Goal: Transaction & Acquisition: Purchase product/service

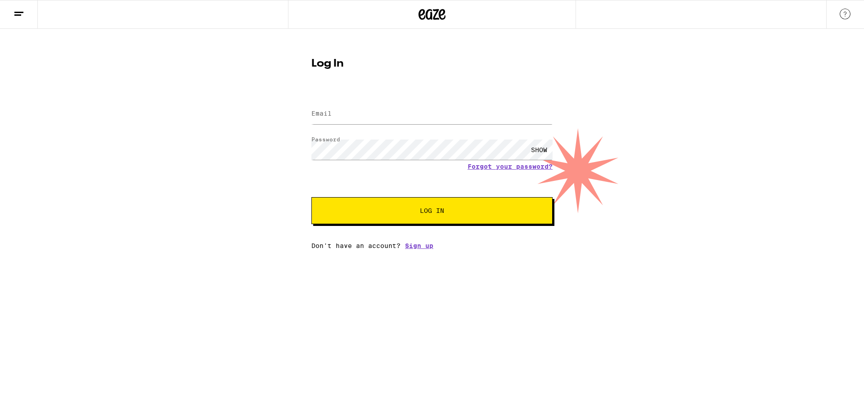
click at [269, 184] on div "Log In Email Email Password Password SHOW Forgot your password? Log In Don't ha…" at bounding box center [432, 139] width 864 height 221
click at [395, 120] on input "Email" at bounding box center [432, 114] width 241 height 20
click at [377, 120] on input "Email" at bounding box center [432, 114] width 241 height 20
click at [278, 98] on div "Log In Email Email Password Password SHOW Forgot your password? Log In Don't ha…" at bounding box center [432, 139] width 864 height 221
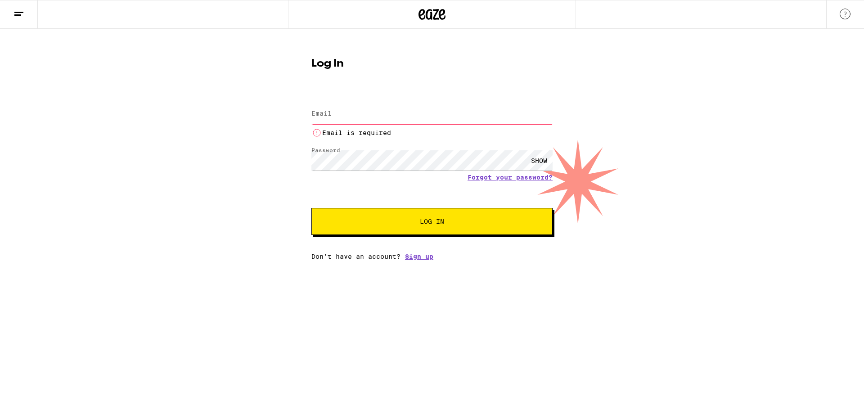
click at [334, 104] on input "Email" at bounding box center [432, 114] width 241 height 20
type input "[EMAIL_ADDRESS][PERSON_NAME][PERSON_NAME][DOMAIN_NAME]"
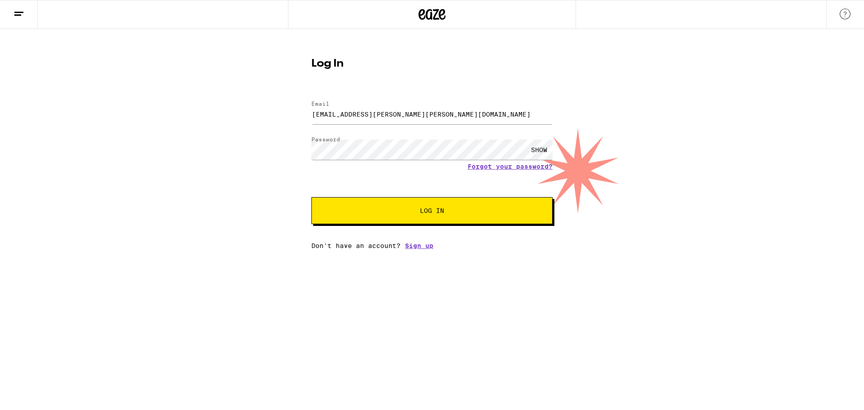
click at [483, 224] on button "Log In" at bounding box center [432, 210] width 241 height 27
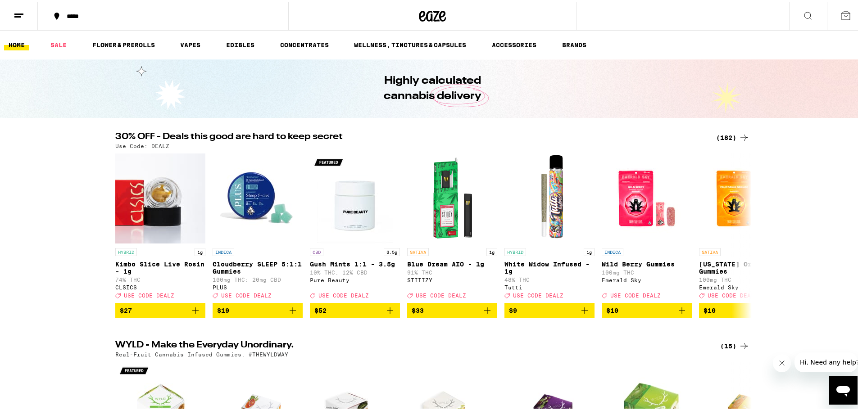
click at [726, 137] on div "(182)" at bounding box center [732, 136] width 33 height 11
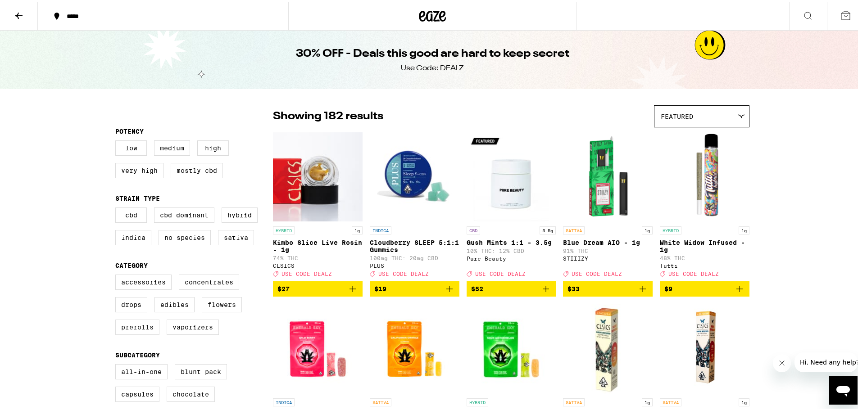
click at [147, 333] on label "Prerolls" at bounding box center [137, 325] width 44 height 15
click at [117, 275] on input "Prerolls" at bounding box center [117, 274] width 0 height 0
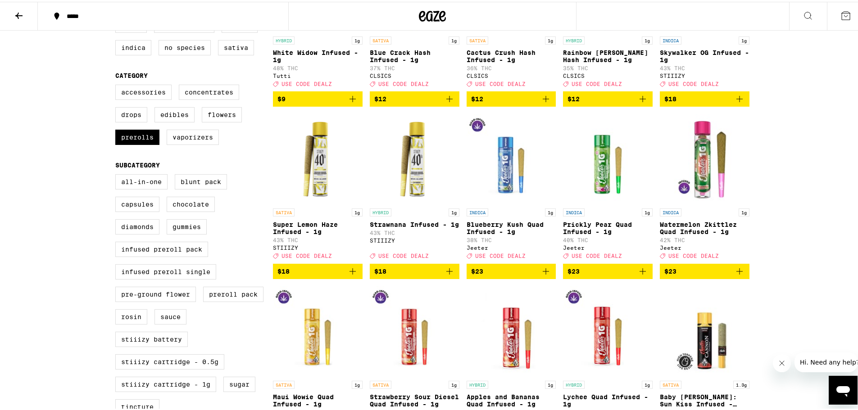
scroll to position [135, 0]
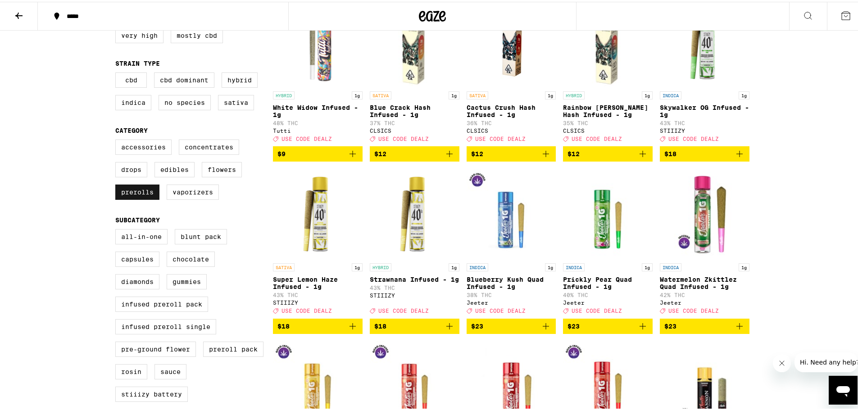
click at [139, 198] on label "Prerolls" at bounding box center [137, 190] width 44 height 15
click at [117, 140] on input "Prerolls" at bounding box center [117, 139] width 0 height 0
checkbox input "false"
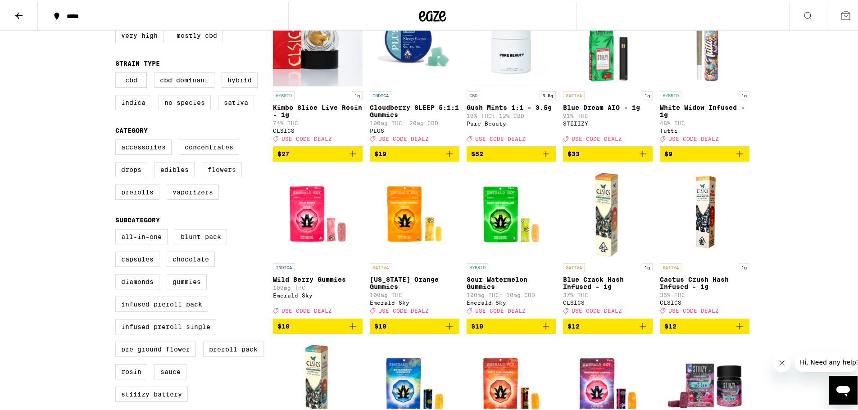
click at [216, 176] on label "Flowers" at bounding box center [222, 167] width 40 height 15
click at [117, 140] on input "Flowers" at bounding box center [117, 139] width 0 height 0
checkbox input "true"
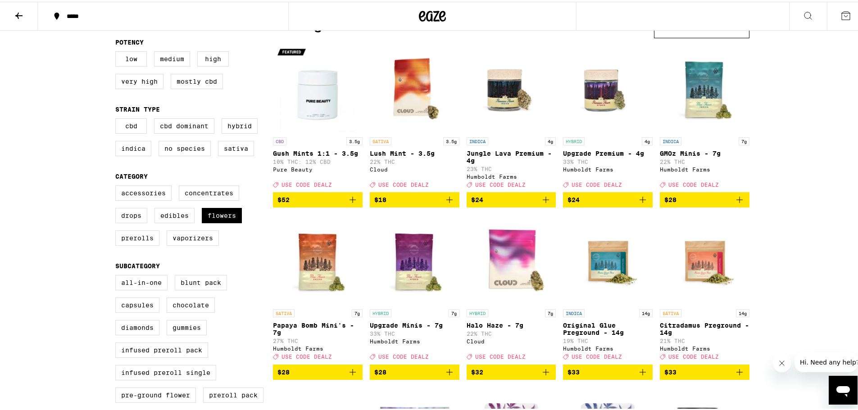
scroll to position [45, 0]
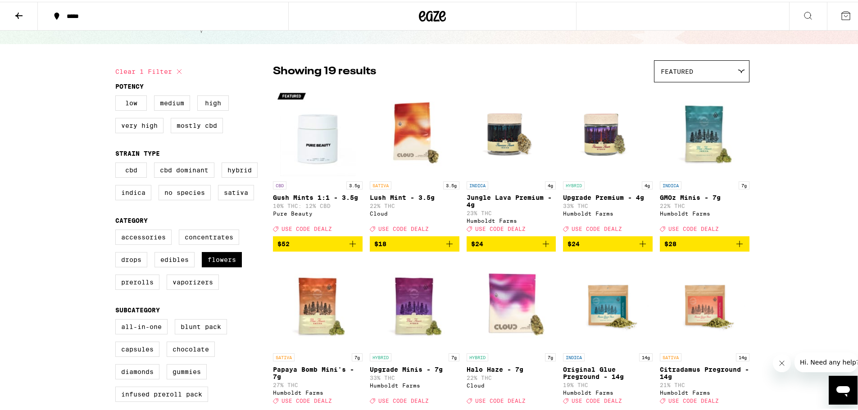
click at [604, 144] on img "Open page for Upgrade Premium - 4g from Humboldt Farms" at bounding box center [608, 130] width 90 height 90
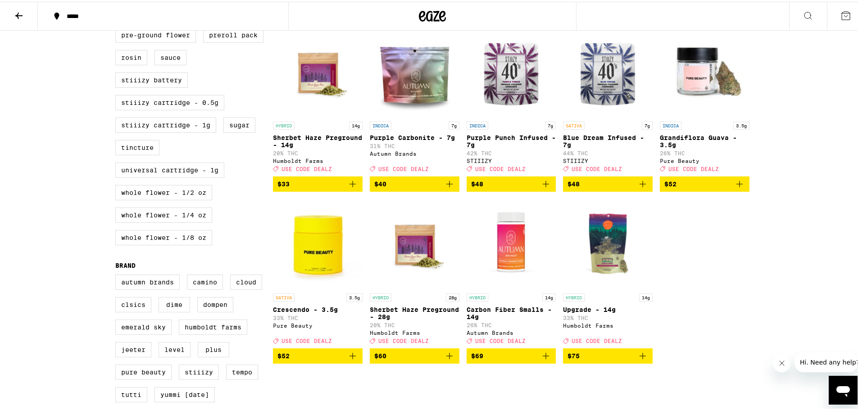
scroll to position [450, 0]
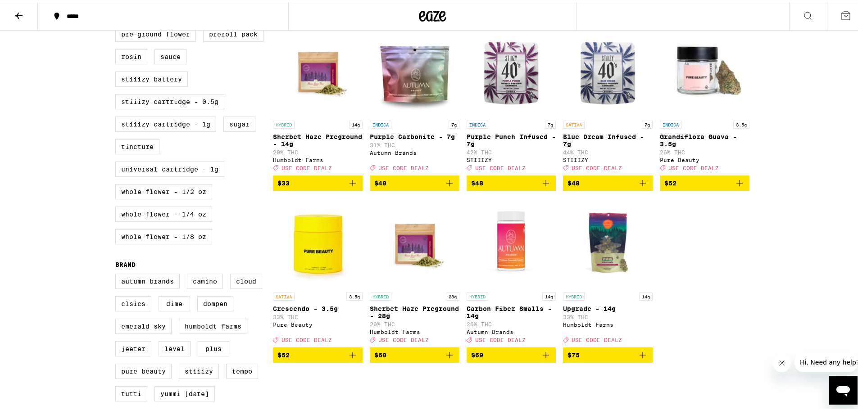
click at [330, 263] on img "Open page for Crescendo - 3.5g from Pure Beauty" at bounding box center [318, 241] width 90 height 90
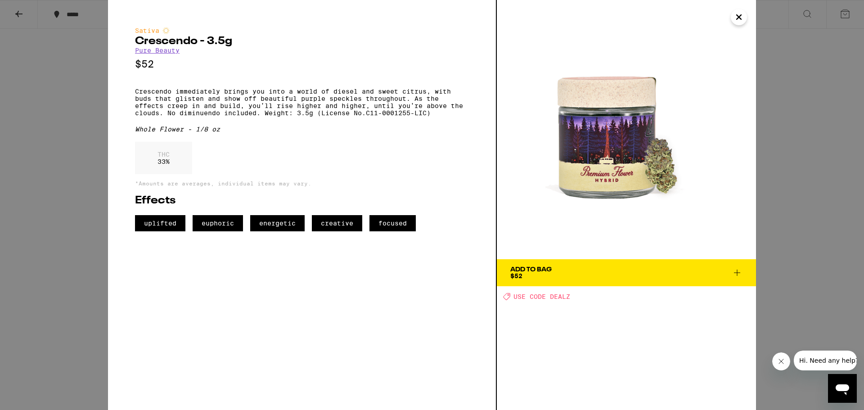
click at [742, 18] on icon "Close" at bounding box center [739, 17] width 11 height 14
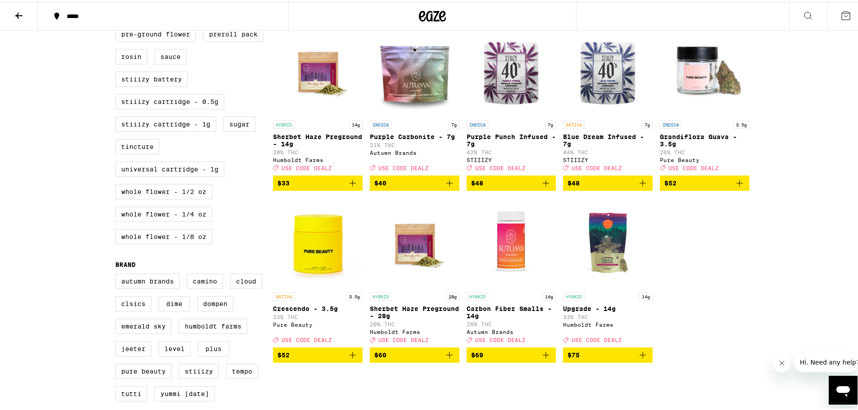
click at [322, 265] on img "Open page for Crescendo - 3.5g from Pure Beauty" at bounding box center [318, 241] width 90 height 90
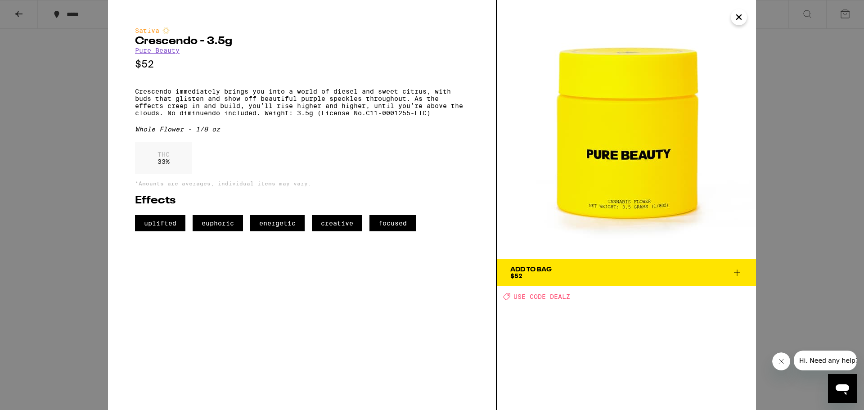
click at [741, 16] on icon "Close" at bounding box center [739, 17] width 11 height 14
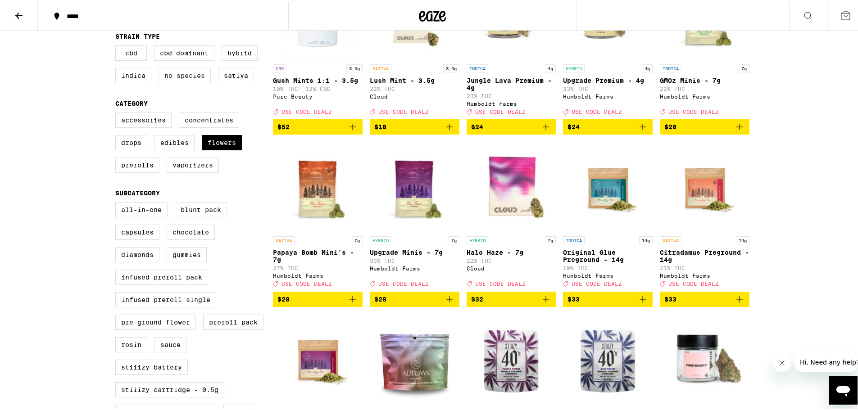
scroll to position [45, 0]
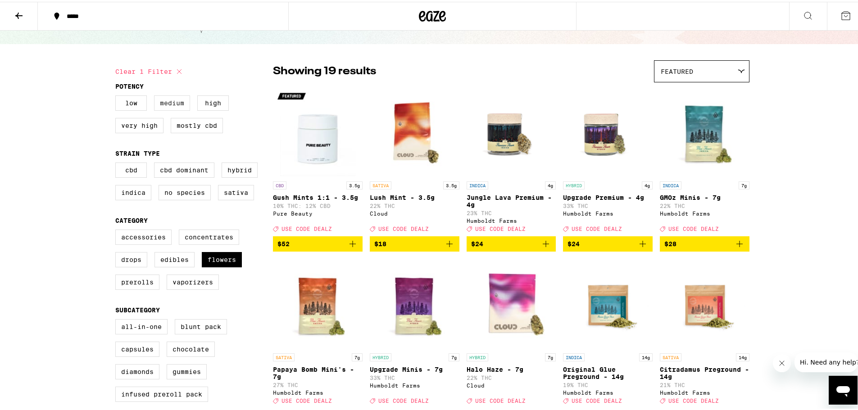
click at [176, 104] on label "Medium" at bounding box center [172, 101] width 36 height 15
click at [117, 95] on input "Medium" at bounding box center [117, 95] width 0 height 0
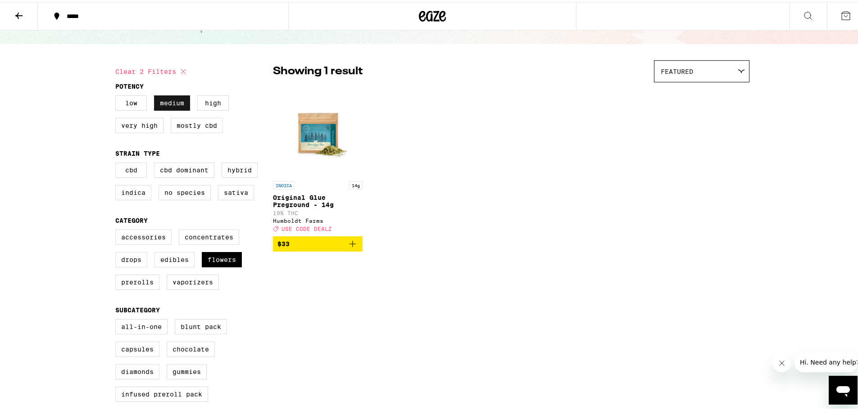
click at [186, 107] on label "Medium" at bounding box center [172, 101] width 36 height 15
click at [117, 95] on input "Medium" at bounding box center [117, 95] width 0 height 0
checkbox input "false"
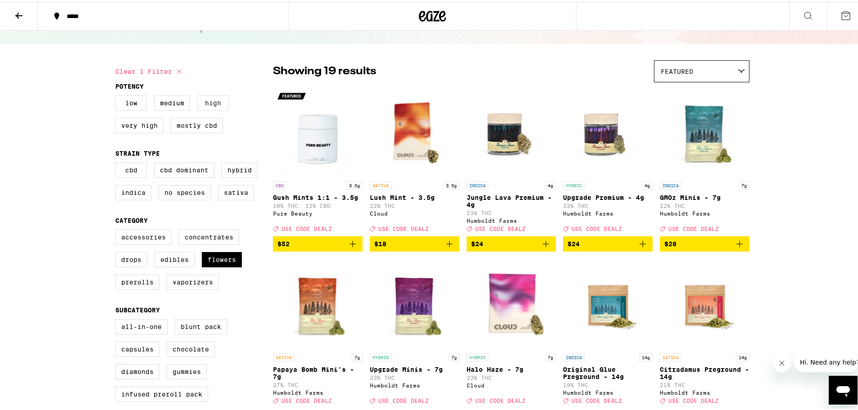
click at [206, 108] on label "High" at bounding box center [213, 101] width 32 height 15
click at [117, 95] on input "High" at bounding box center [117, 95] width 0 height 0
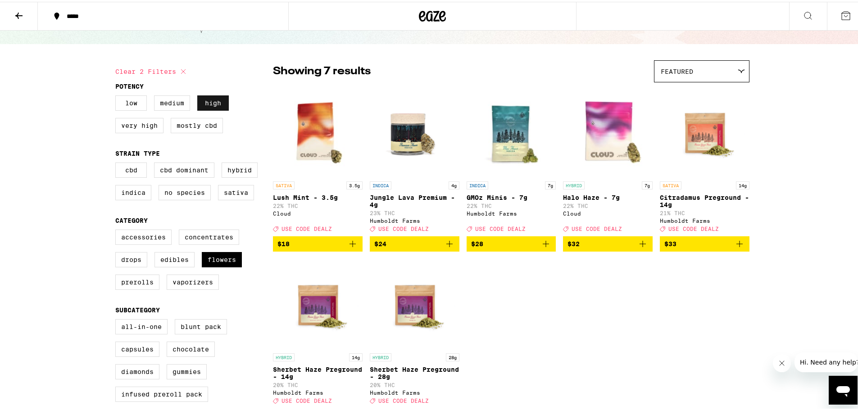
click at [206, 108] on label "High" at bounding box center [213, 101] width 32 height 15
click at [117, 95] on input "High" at bounding box center [117, 95] width 0 height 0
checkbox input "false"
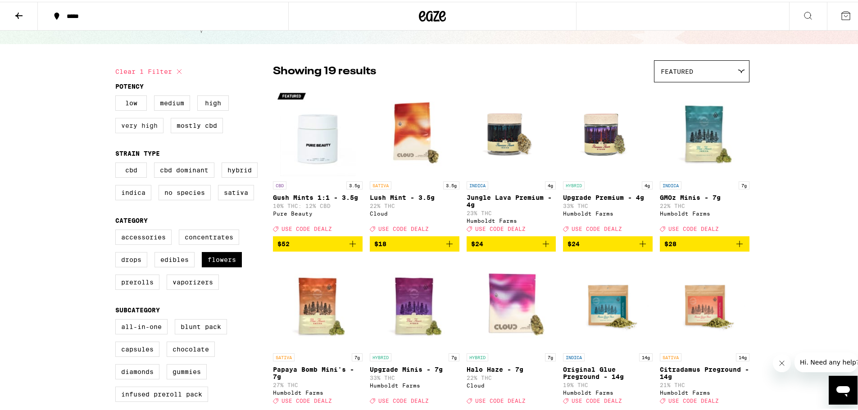
click at [149, 126] on label "Very High" at bounding box center [139, 123] width 48 height 15
click at [117, 95] on input "Very High" at bounding box center [117, 95] width 0 height 0
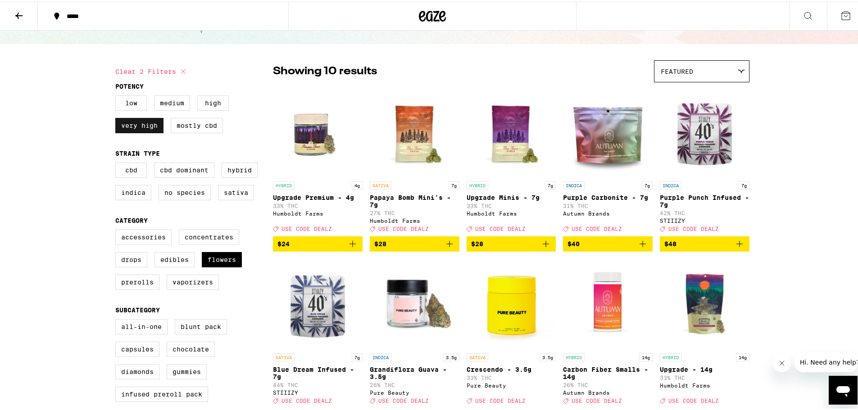
click at [149, 126] on label "Very High" at bounding box center [139, 123] width 48 height 15
click at [117, 95] on input "Very High" at bounding box center [117, 95] width 0 height 0
checkbox input "false"
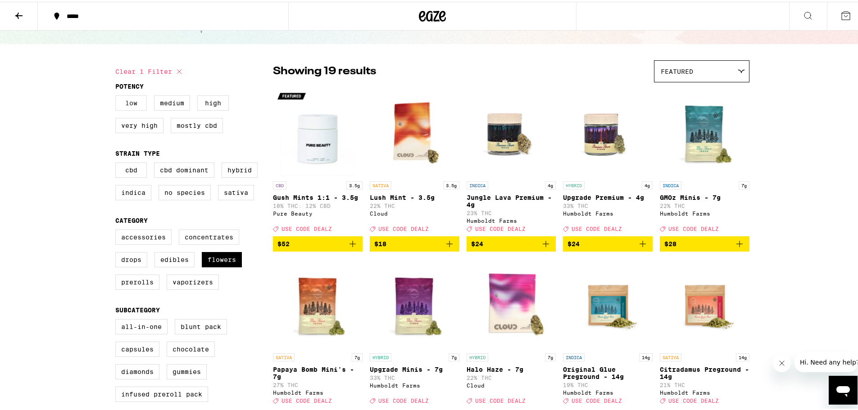
click at [136, 105] on label "Low" at bounding box center [131, 101] width 32 height 15
click at [117, 95] on input "Low" at bounding box center [117, 95] width 0 height 0
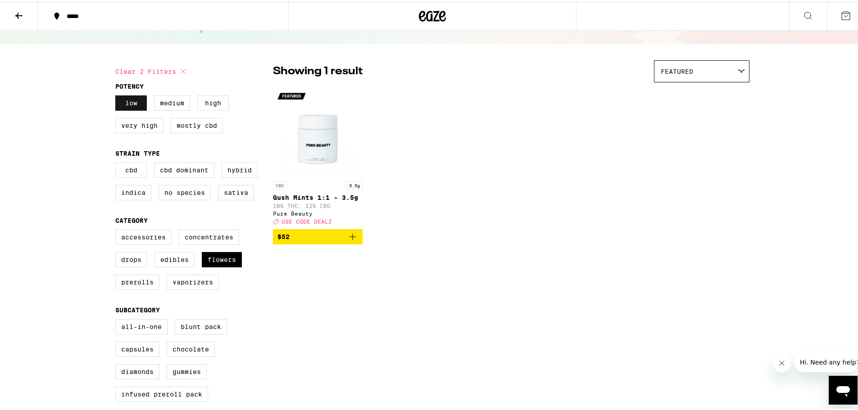
click at [136, 105] on label "Low" at bounding box center [131, 101] width 32 height 15
click at [117, 95] on input "Low" at bounding box center [117, 95] width 0 height 0
checkbox input "false"
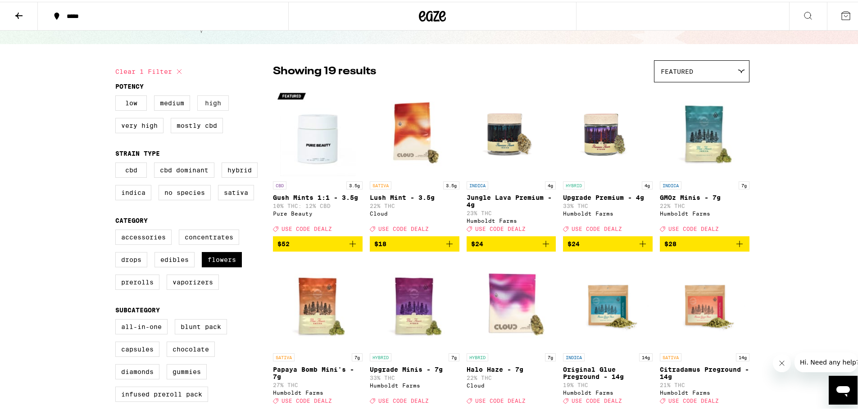
click at [206, 104] on label "High" at bounding box center [213, 101] width 32 height 15
click at [117, 95] on input "High" at bounding box center [117, 95] width 0 height 0
checkbox input "true"
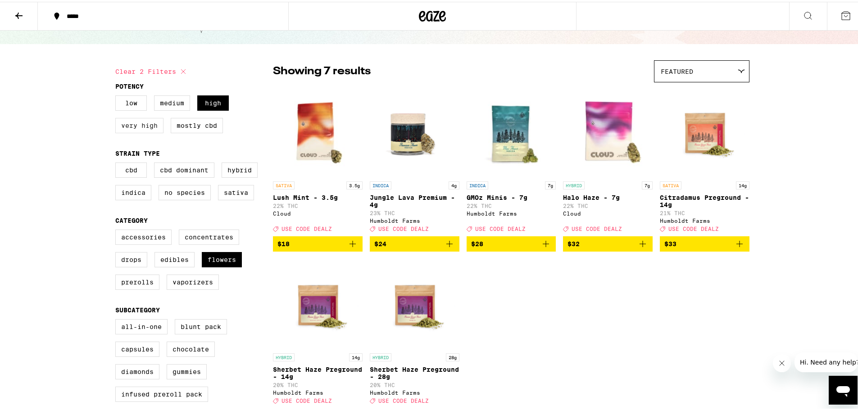
click at [150, 128] on label "Very High" at bounding box center [139, 123] width 48 height 15
click at [117, 95] on input "Very High" at bounding box center [117, 95] width 0 height 0
checkbox input "true"
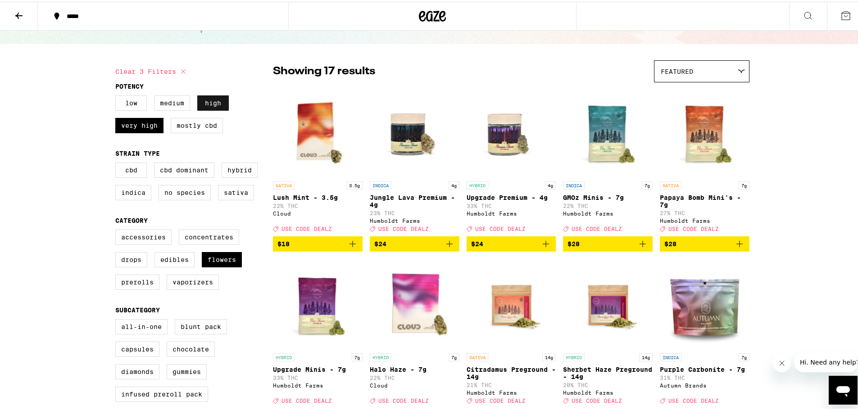
click at [212, 101] on label "High" at bounding box center [213, 101] width 32 height 15
click at [117, 95] on input "High" at bounding box center [117, 95] width 0 height 0
checkbox input "false"
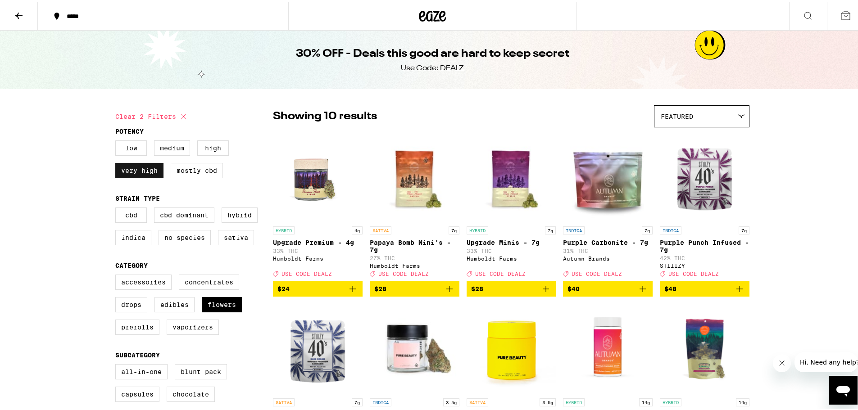
click at [144, 172] on label "Very High" at bounding box center [139, 168] width 48 height 15
click at [117, 140] on input "Very High" at bounding box center [117, 140] width 0 height 0
checkbox input "false"
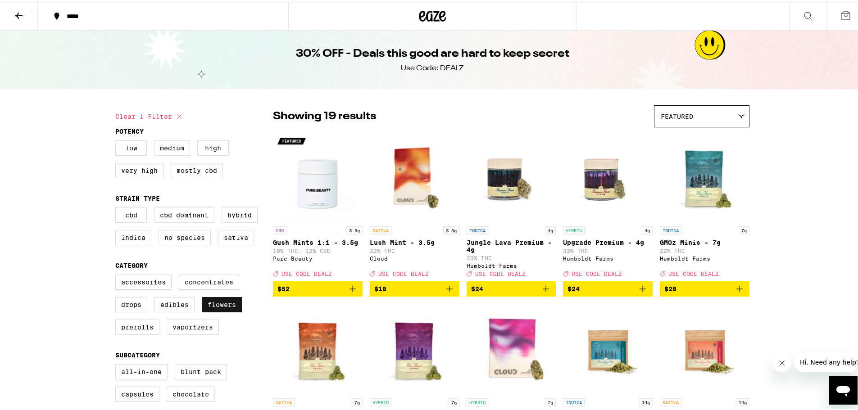
click at [213, 311] on label "Flowers" at bounding box center [222, 302] width 40 height 15
click at [117, 275] on input "Flowers" at bounding box center [117, 274] width 0 height 0
checkbox input "false"
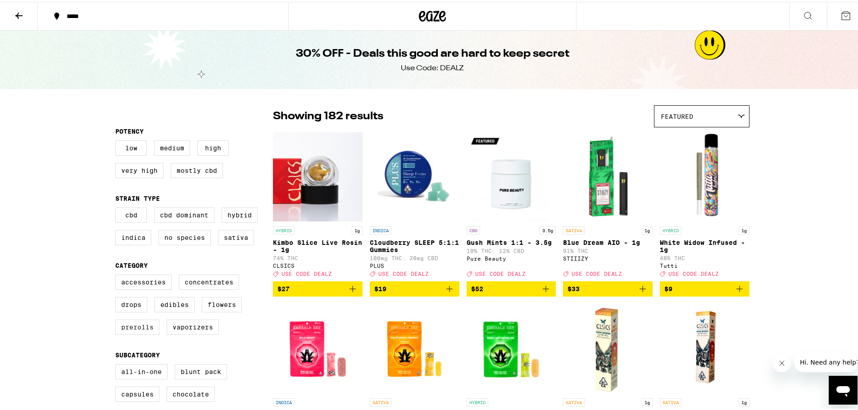
click at [139, 333] on label "Prerolls" at bounding box center [137, 325] width 44 height 15
click at [117, 275] on input "Prerolls" at bounding box center [117, 274] width 0 height 0
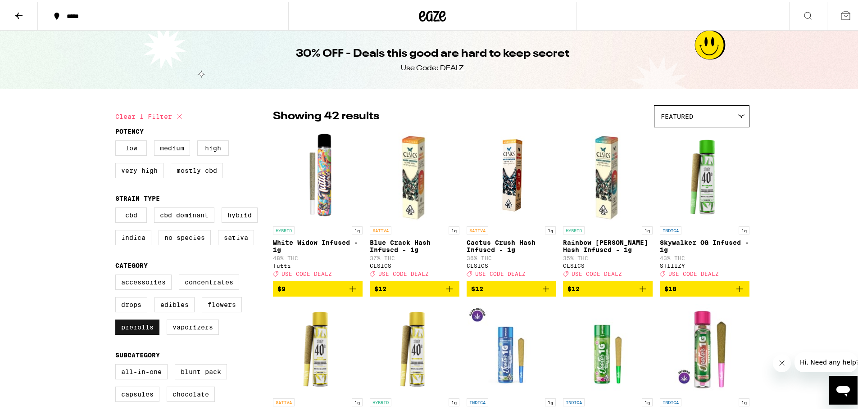
click at [139, 333] on label "Prerolls" at bounding box center [137, 325] width 44 height 15
click at [117, 275] on input "Prerolls" at bounding box center [117, 274] width 0 height 0
checkbox input "false"
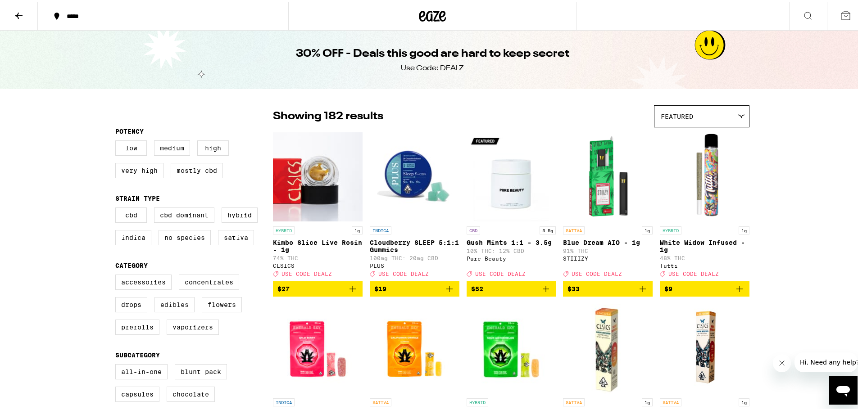
click at [159, 311] on label "Edibles" at bounding box center [174, 302] width 40 height 15
click at [117, 275] on input "Edibles" at bounding box center [117, 274] width 0 height 0
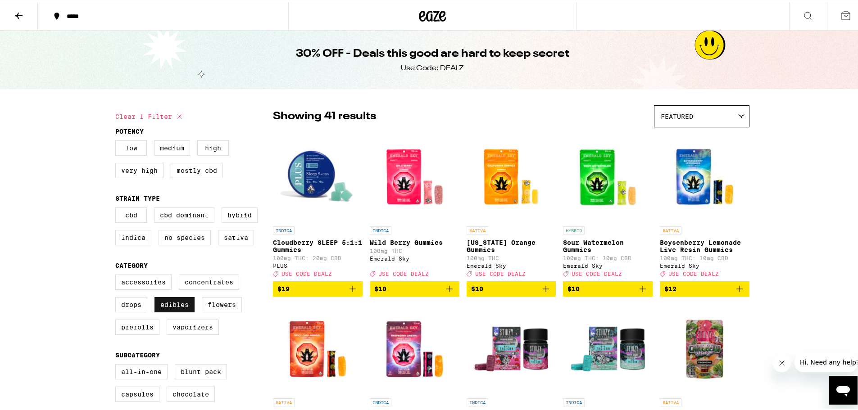
click at [173, 309] on label "Edibles" at bounding box center [174, 302] width 40 height 15
click at [117, 275] on input "Edibles" at bounding box center [117, 274] width 0 height 0
checkbox input "false"
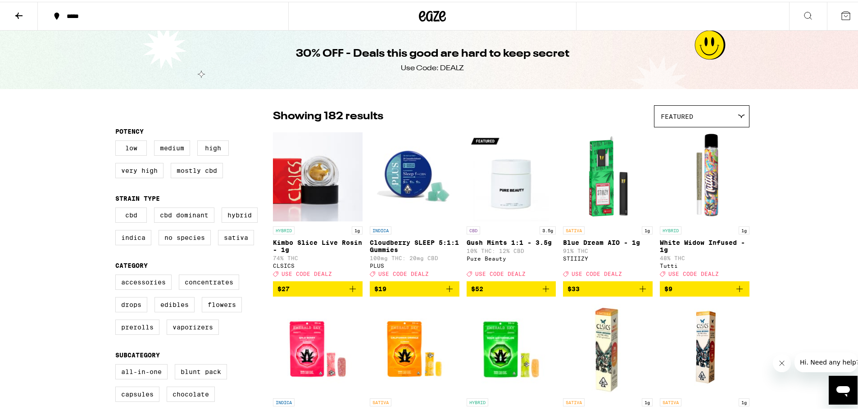
click at [802, 14] on icon at bounding box center [807, 14] width 11 height 11
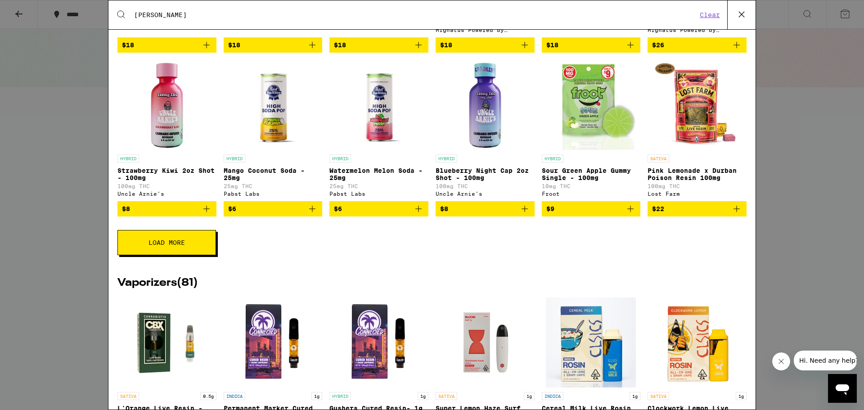
scroll to position [495, 0]
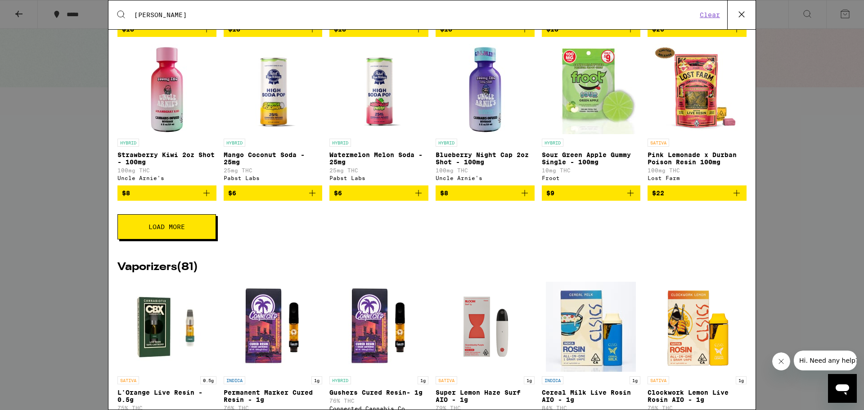
type input "[PERSON_NAME]"
click at [172, 230] on span "Load More" at bounding box center [167, 227] width 36 height 6
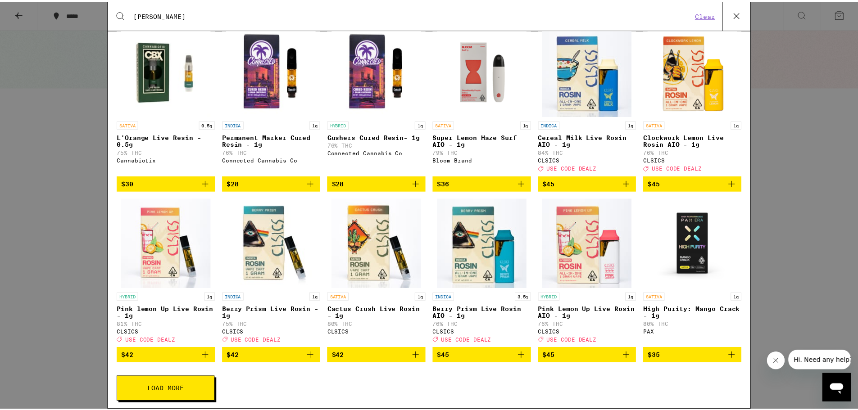
scroll to position [720, 0]
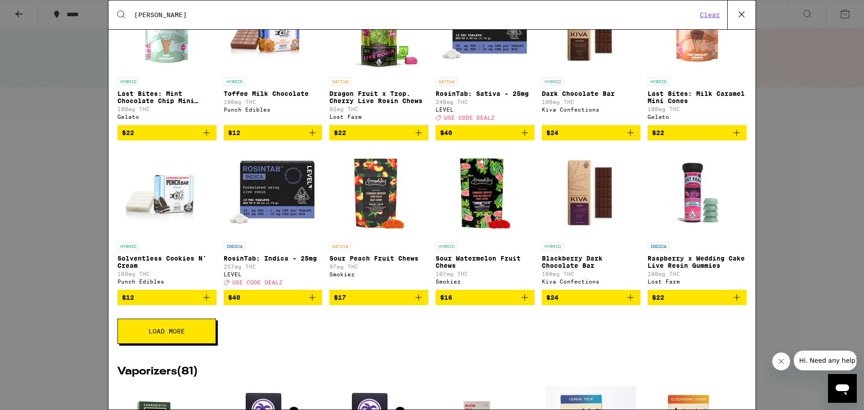
click at [0, 145] on div "Search for Products [PERSON_NAME] Clear 387 results for "[PERSON_NAME]" Categor…" at bounding box center [432, 205] width 864 height 410
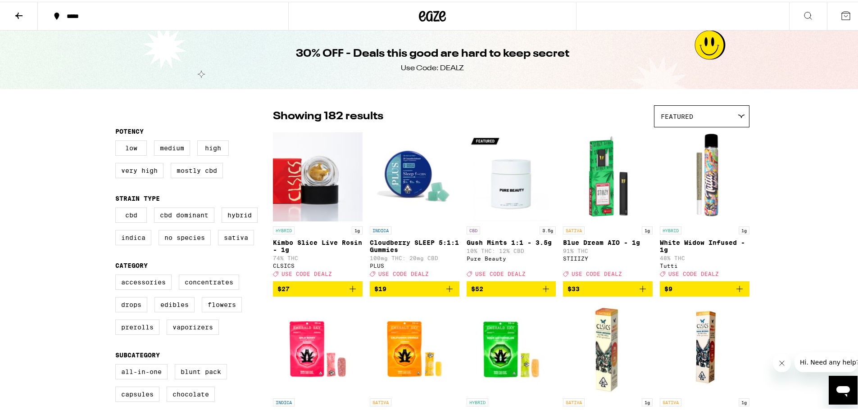
click at [23, 12] on icon at bounding box center [19, 14] width 11 height 11
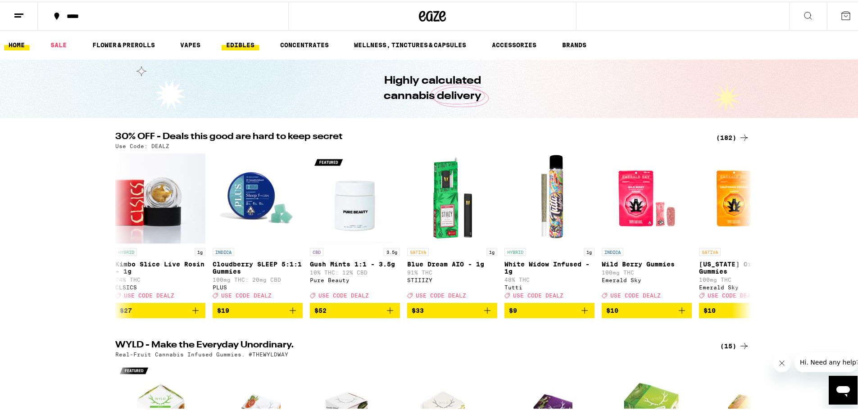
click at [248, 41] on link "EDIBLES" at bounding box center [239, 43] width 37 height 11
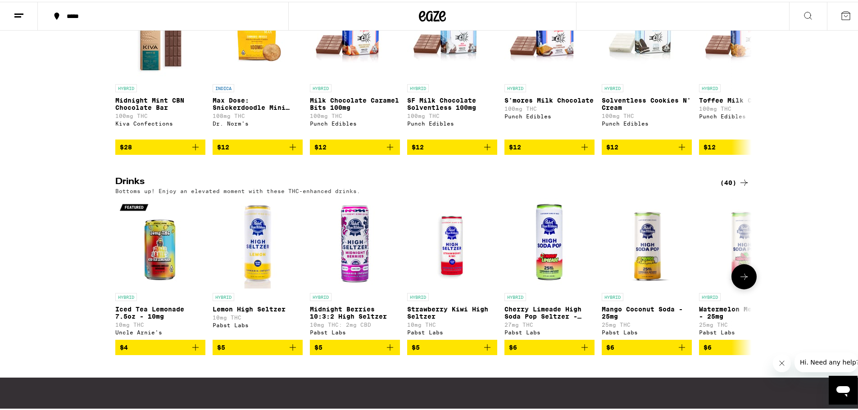
scroll to position [360, 0]
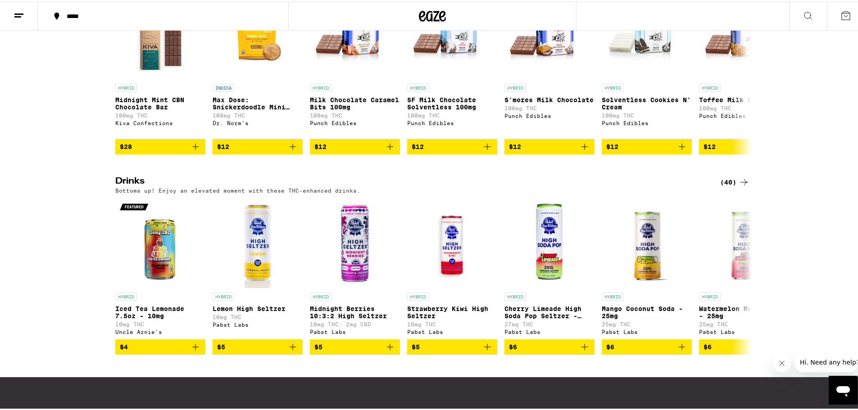
click at [727, 186] on div "(40)" at bounding box center [734, 180] width 29 height 11
